Goal: Obtain resource: Download file/media

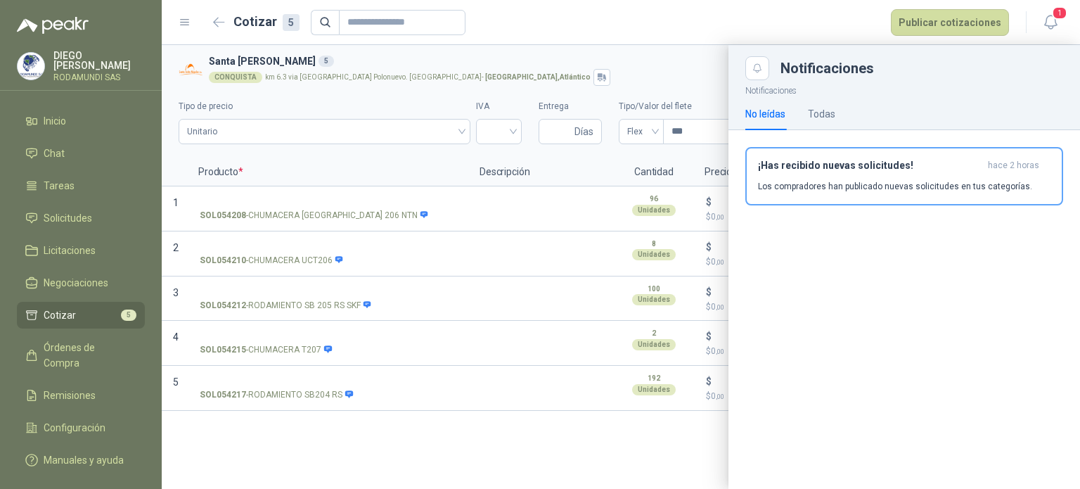
scroll to position [0, 63]
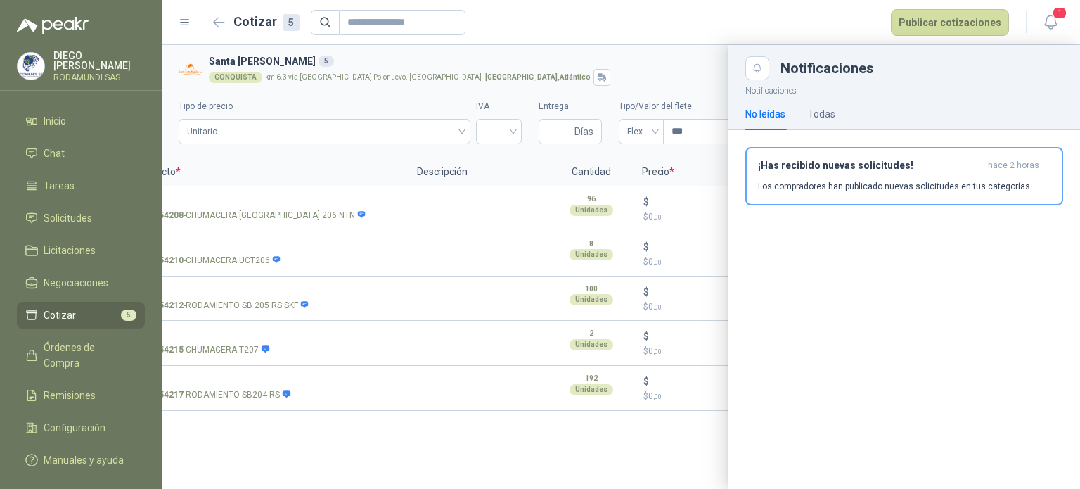
click at [849, 20] on form "Cotizar 5 Publicar cotizaciones" at bounding box center [608, 22] width 801 height 27
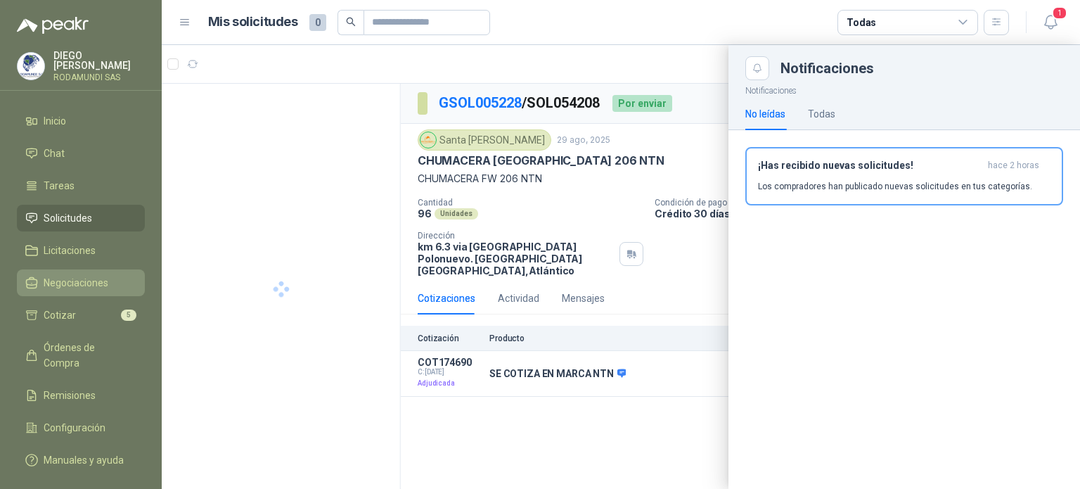
drag, startPoint x: 849, startPoint y: 20, endPoint x: 88, endPoint y: 278, distance: 803.9
click at [88, 278] on span "Negociaciones" at bounding box center [76, 282] width 65 height 15
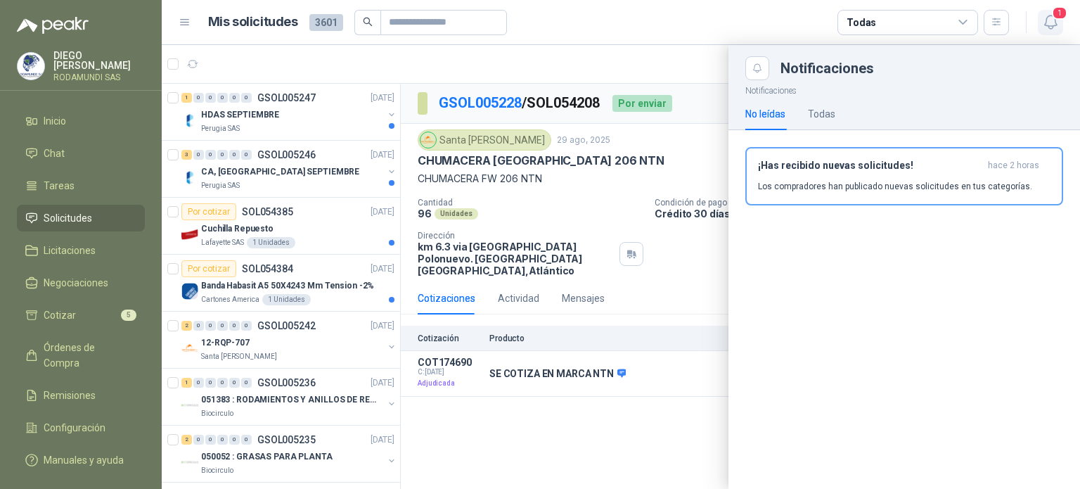
click at [1052, 25] on icon "button" at bounding box center [1051, 22] width 18 height 18
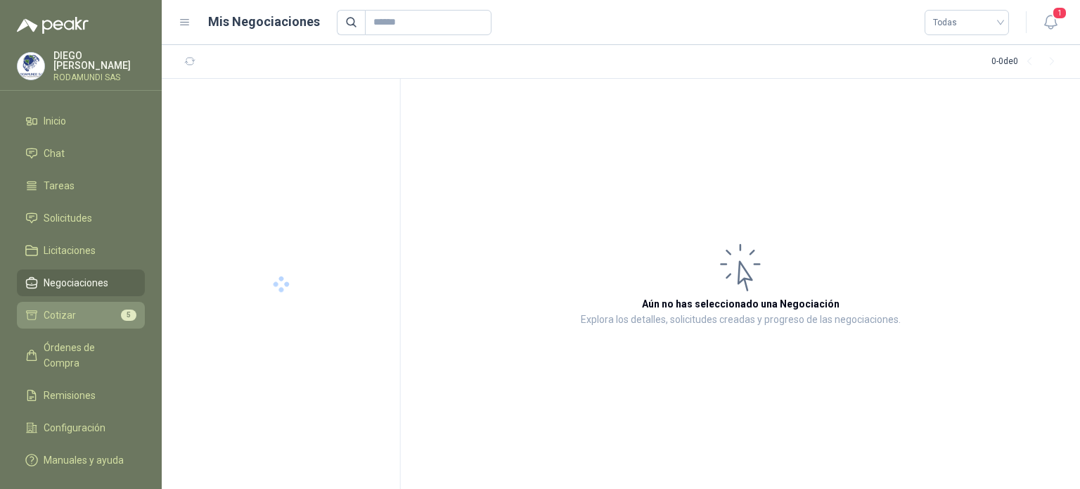
click at [69, 321] on link "Cotizar 5" at bounding box center [81, 315] width 128 height 27
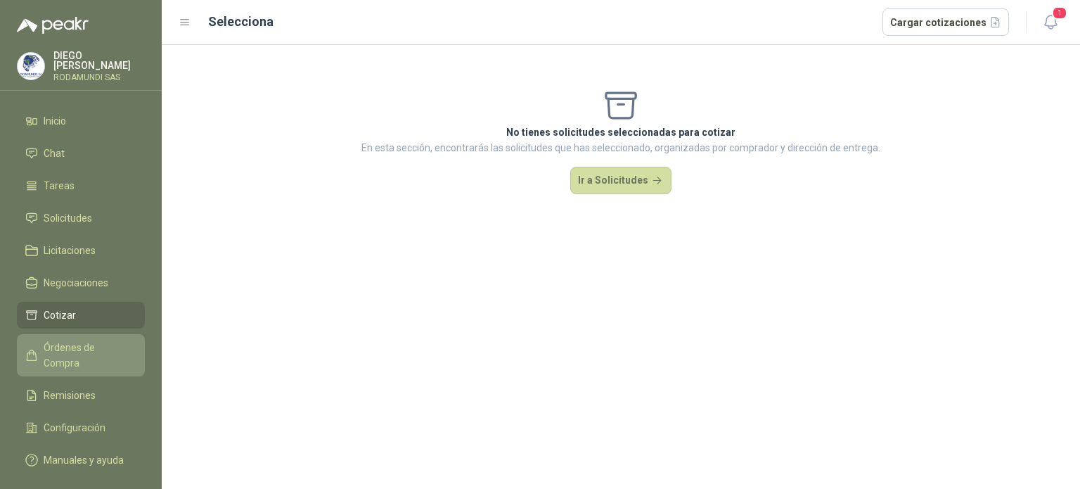
click at [82, 348] on span "Órdenes de Compra" at bounding box center [88, 355] width 88 height 31
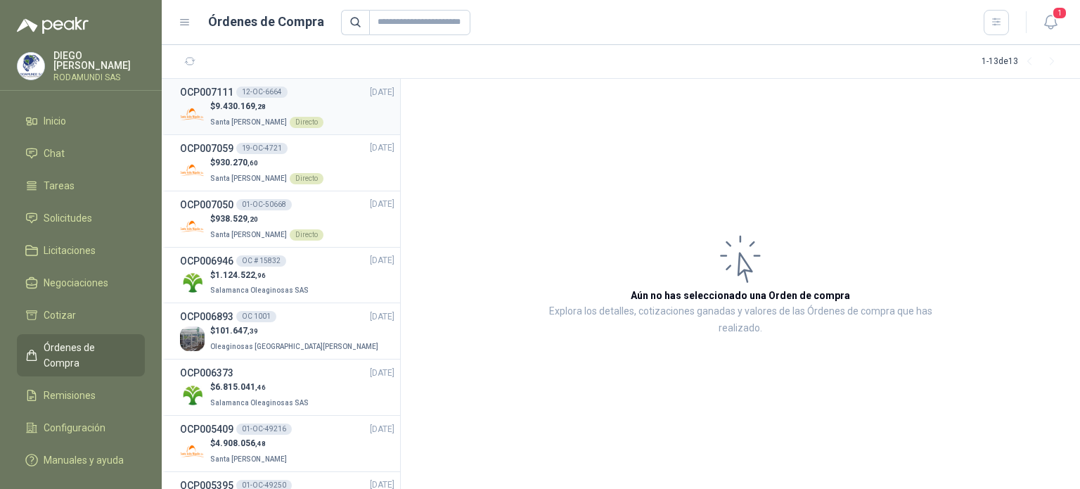
click at [323, 97] on div "OCP007111 12-OC-6664 [DATE]" at bounding box center [287, 91] width 214 height 15
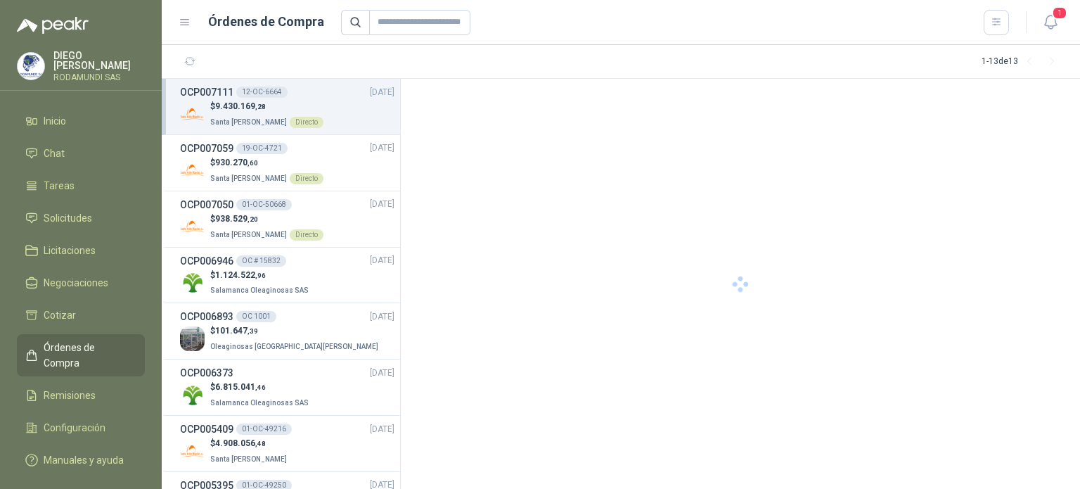
click at [284, 105] on p "$ 9.430.169 ,28" at bounding box center [266, 106] width 113 height 13
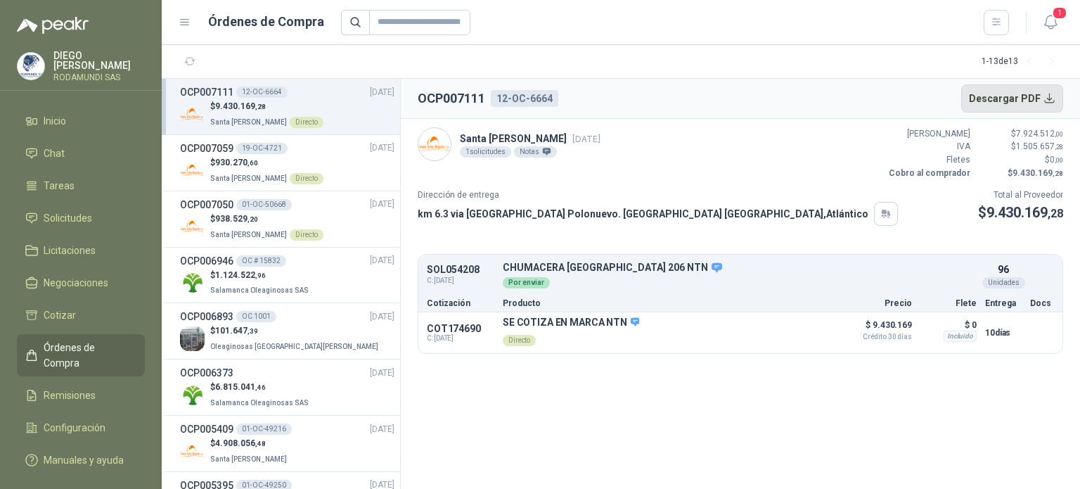
click at [1021, 103] on button "Descargar PDF" at bounding box center [1012, 98] width 103 height 28
click at [69, 278] on span "Negociaciones" at bounding box center [76, 282] width 65 height 15
